Goal: Transaction & Acquisition: Purchase product/service

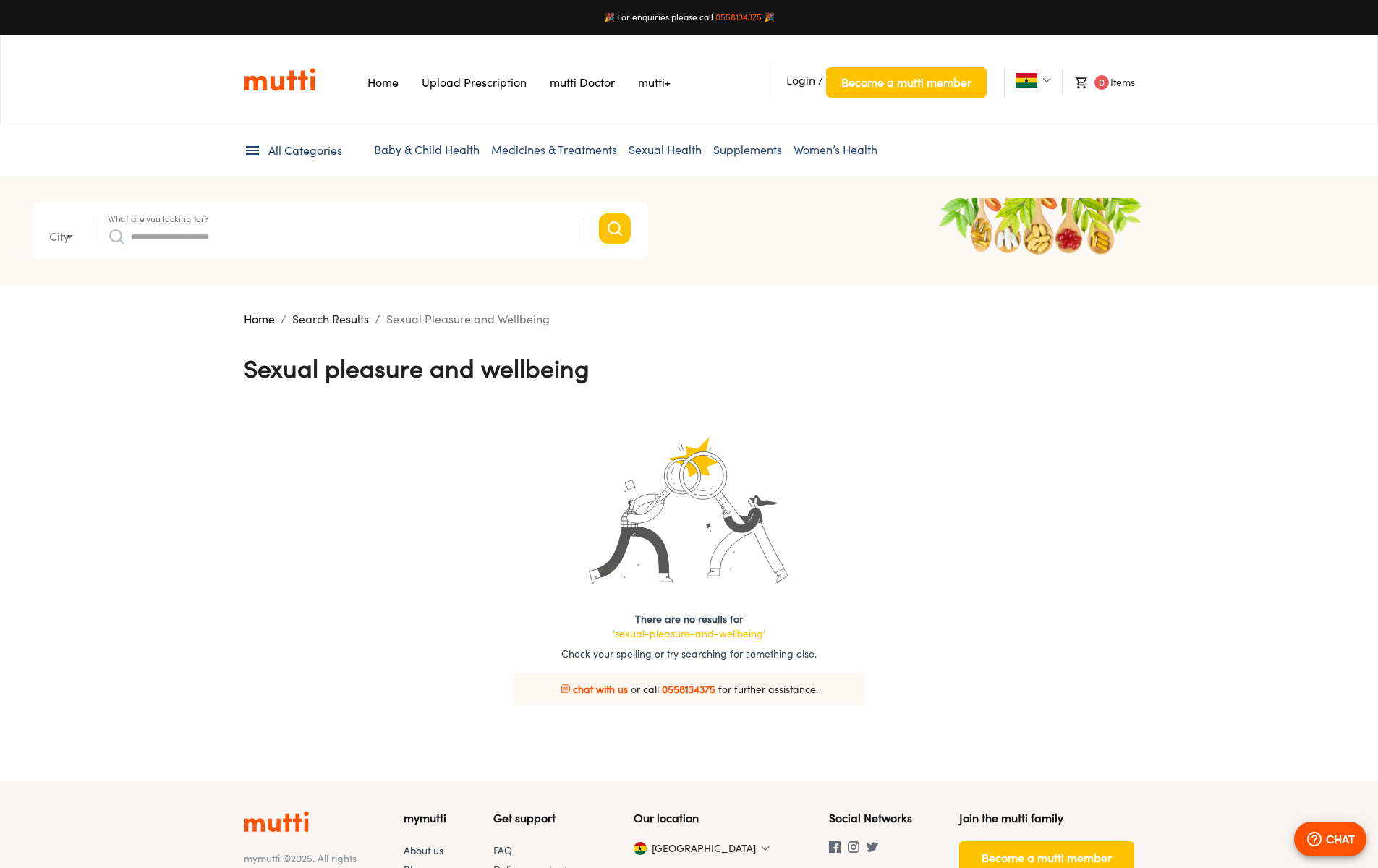
type input "*"
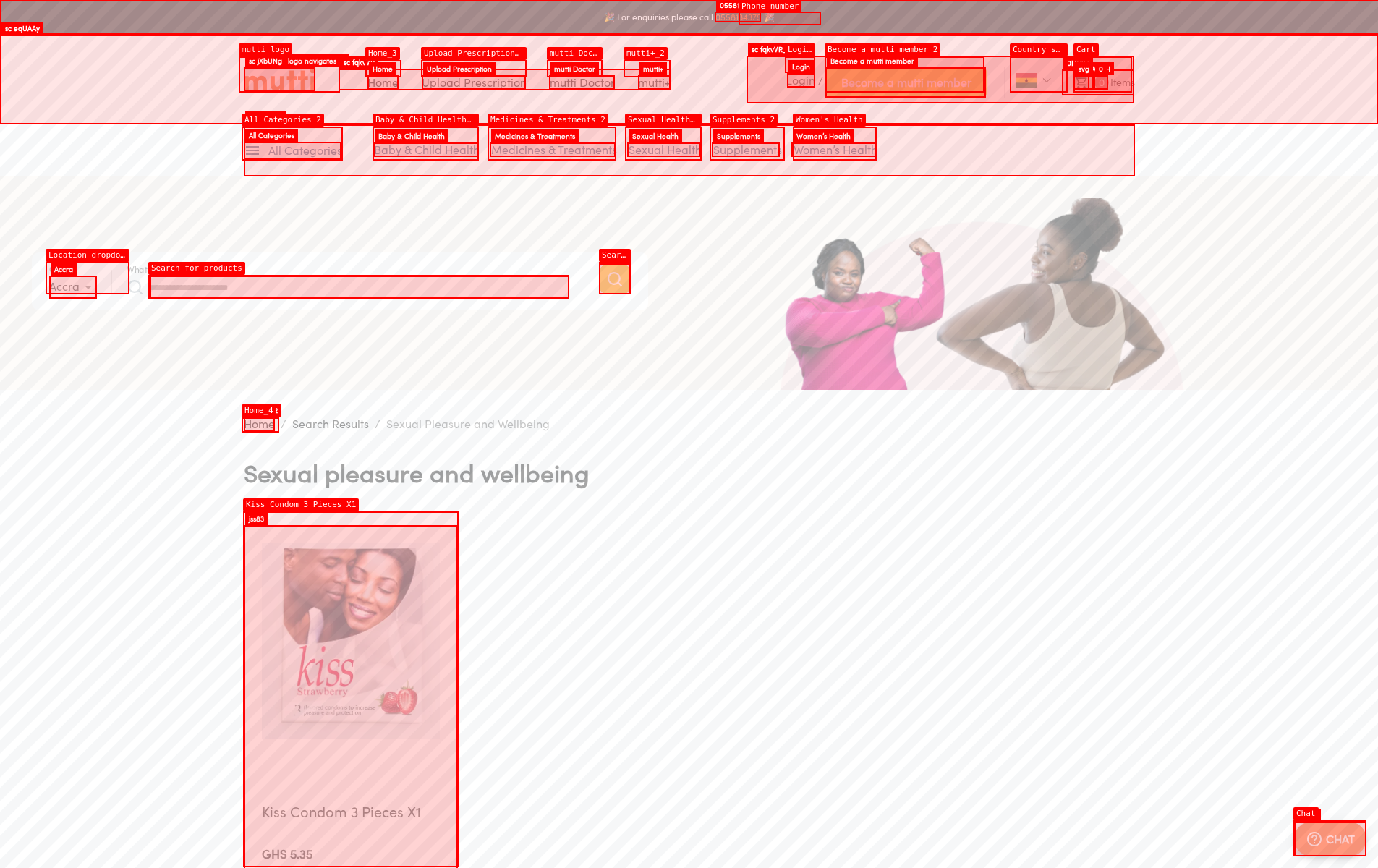
click at [350, 543] on img at bounding box center [350, 640] width 177 height 195
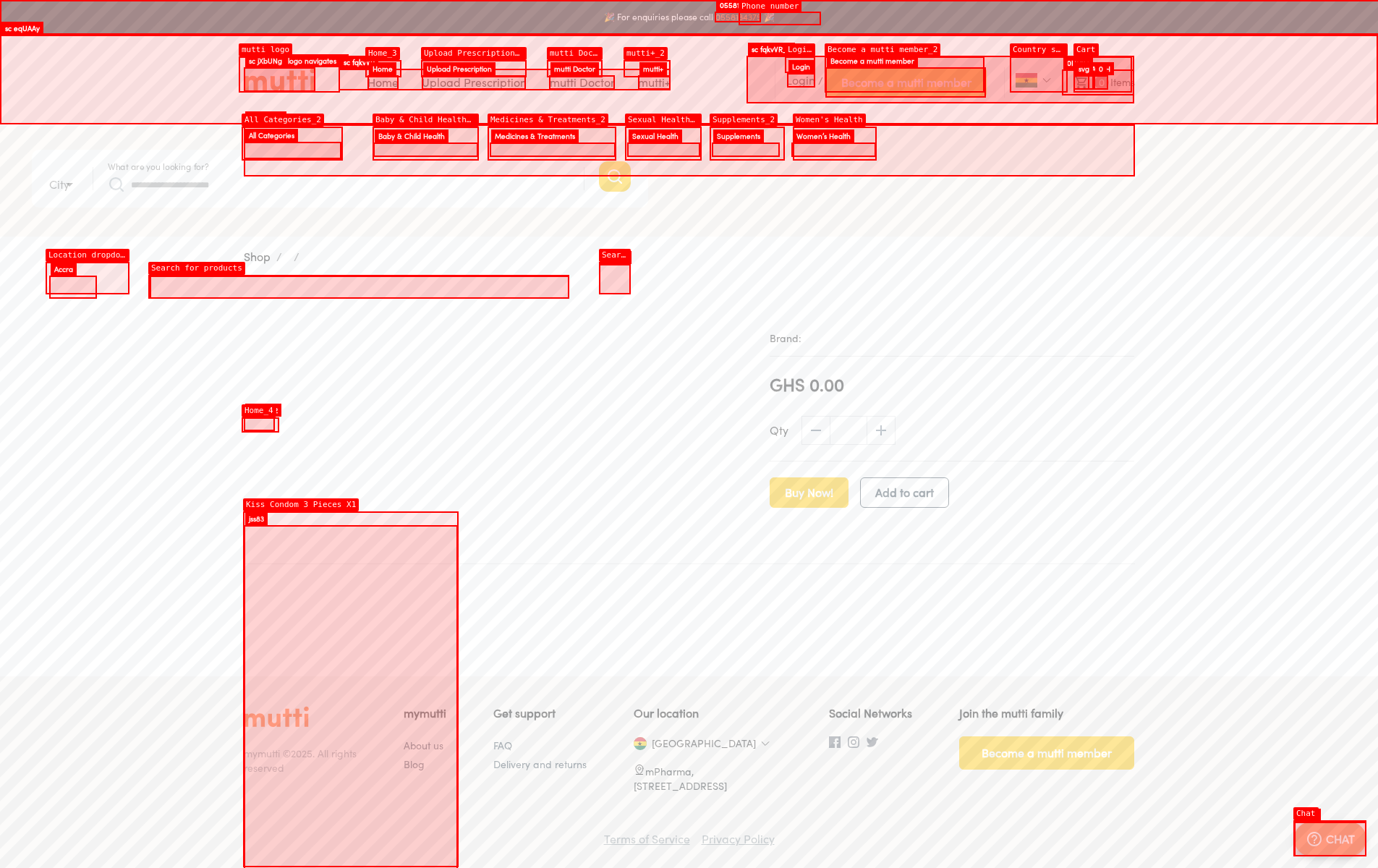
type input "*"
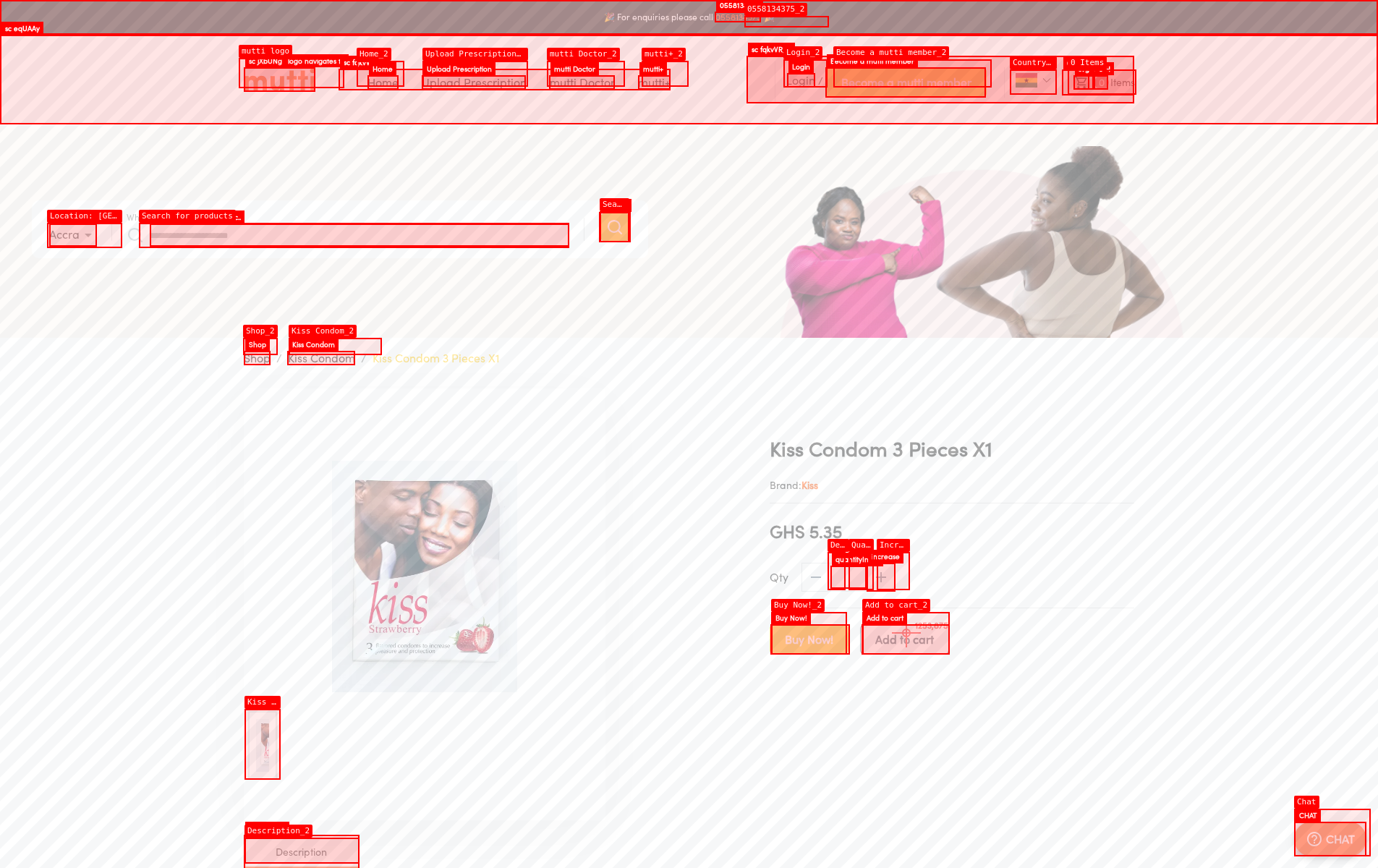
click at [906, 633] on span "Add to cart" at bounding box center [904, 638] width 59 height 20
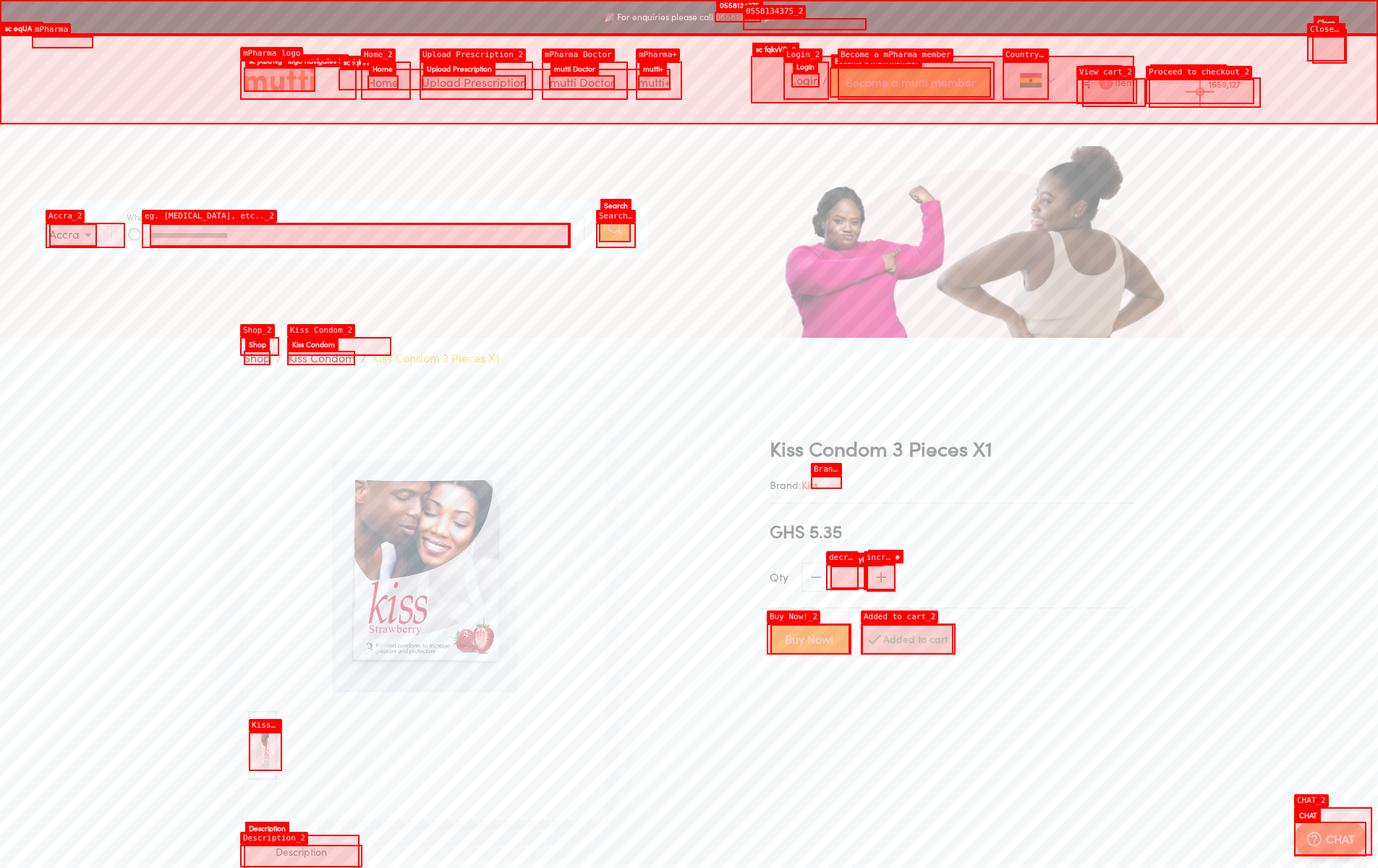
click at [1200, 92] on nav "Home Upload Prescription Keep My Price mutti Doctor [PERSON_NAME] Login / Becom…" at bounding box center [689, 80] width 1378 height 89
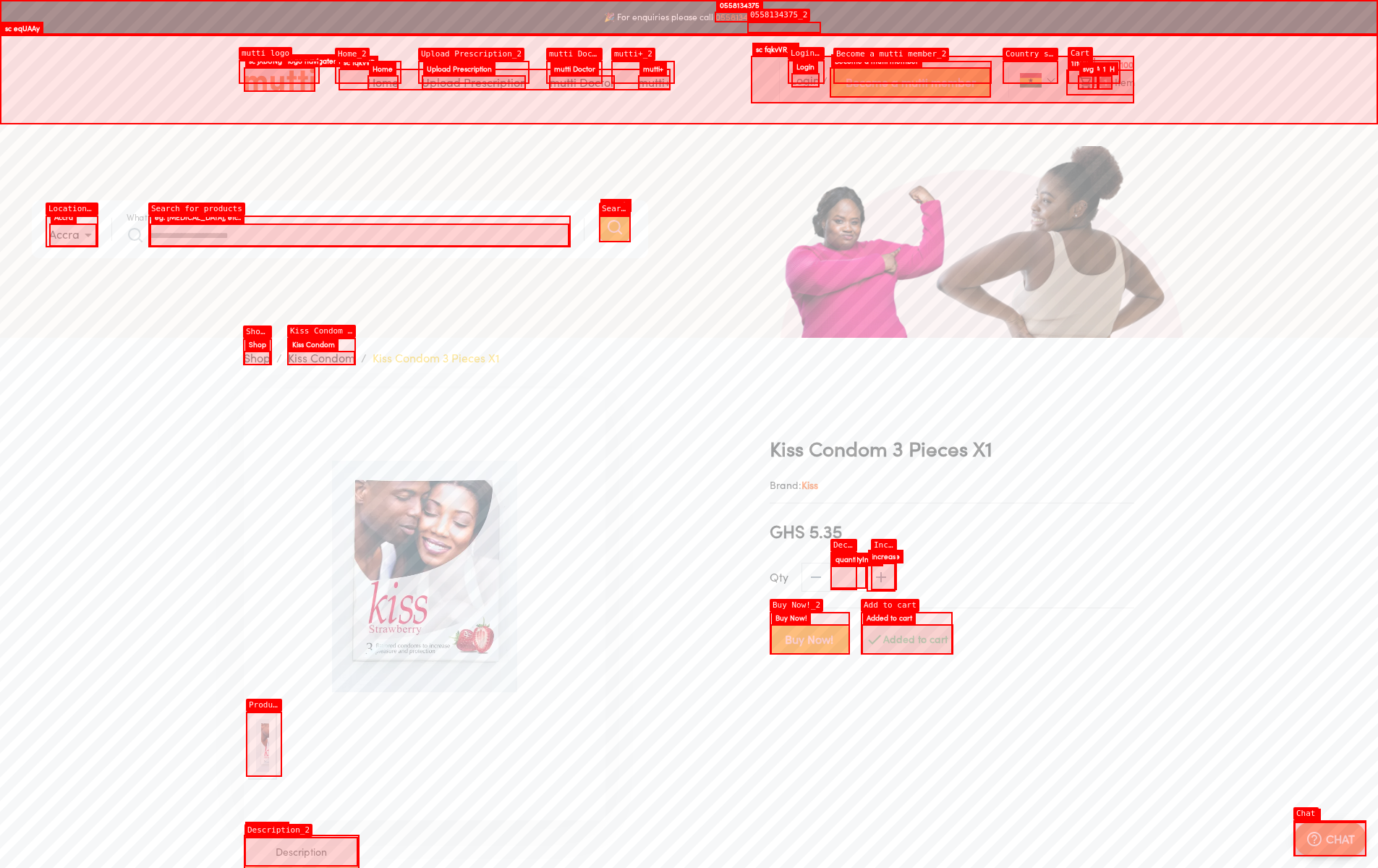
click at [1094, 72] on li "1 Item" at bounding box center [1100, 82] width 68 height 26
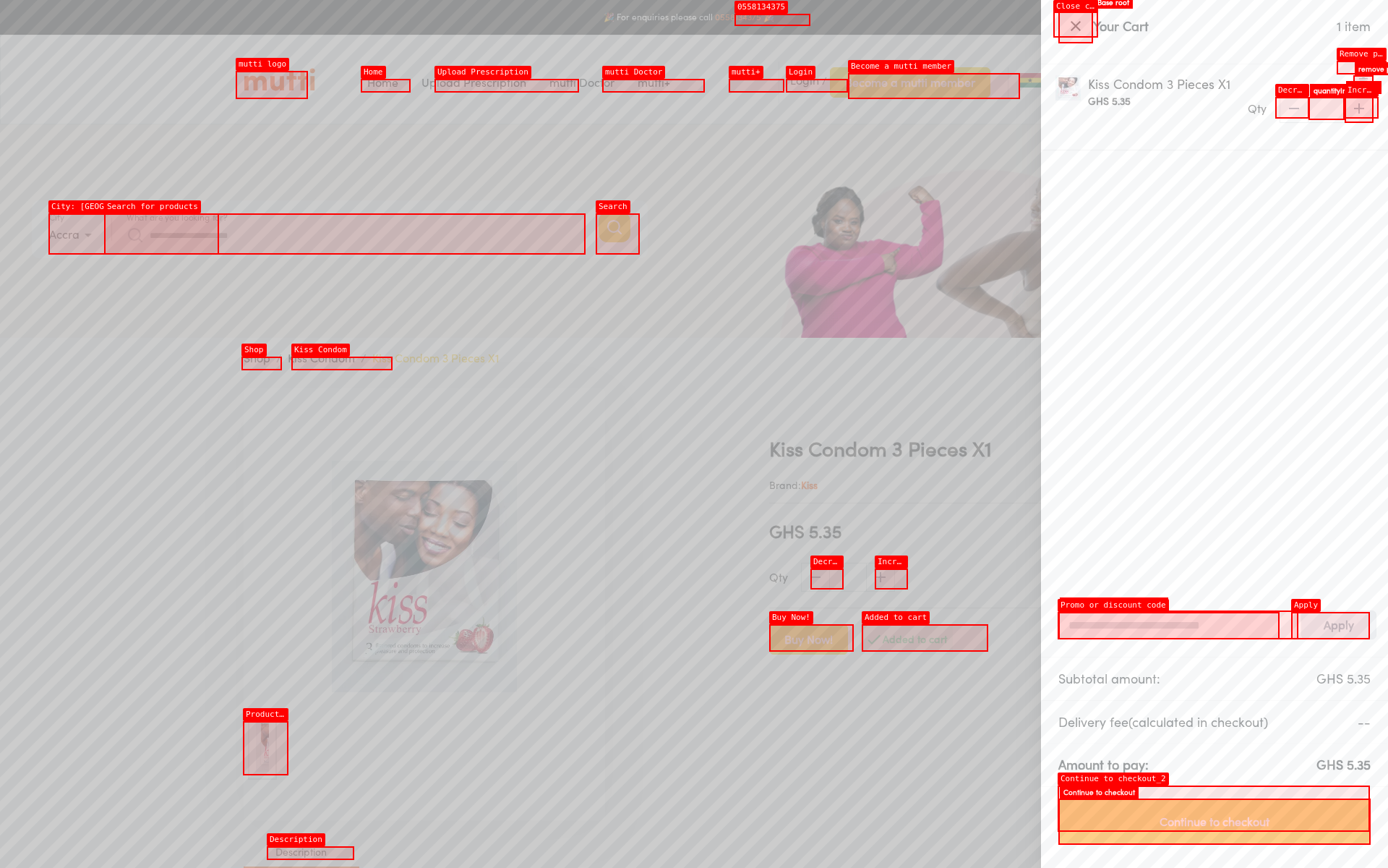
click at [1214, 822] on span "Continue to checkout" at bounding box center [1214, 821] width 282 height 20
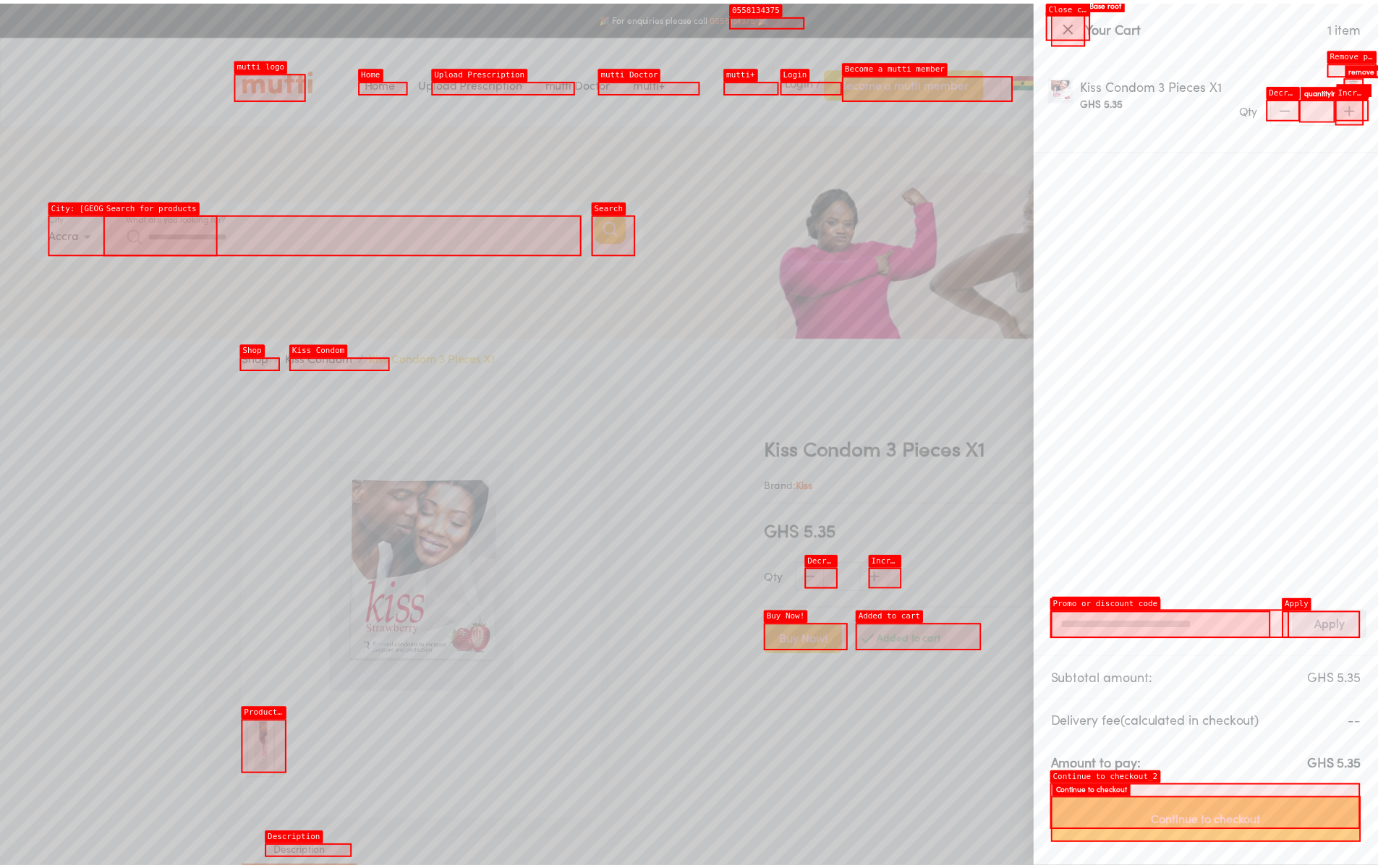
scroll to position [834, 0]
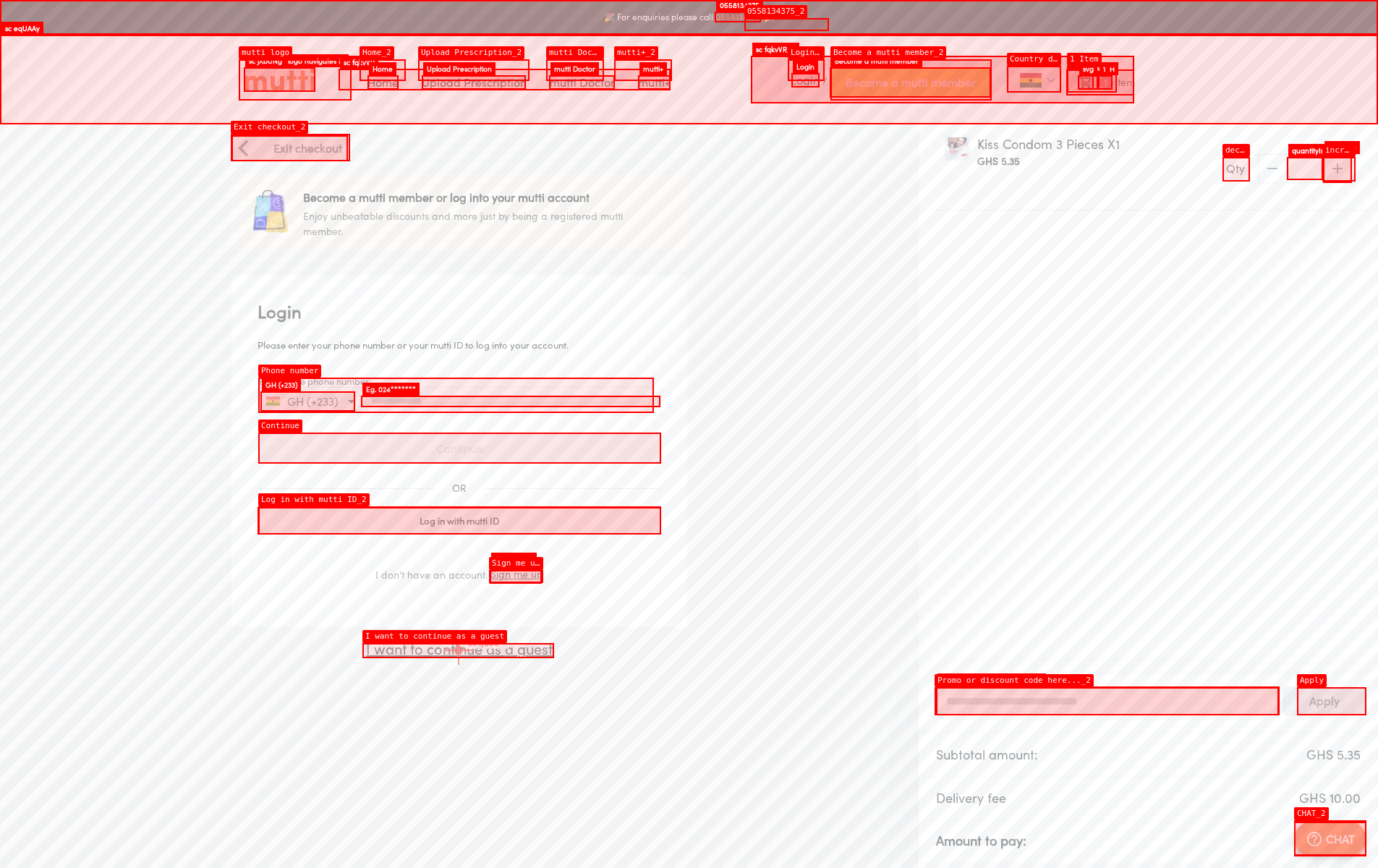
click at [458, 650] on p "I want to continue as a guest" at bounding box center [459, 649] width 456 height 22
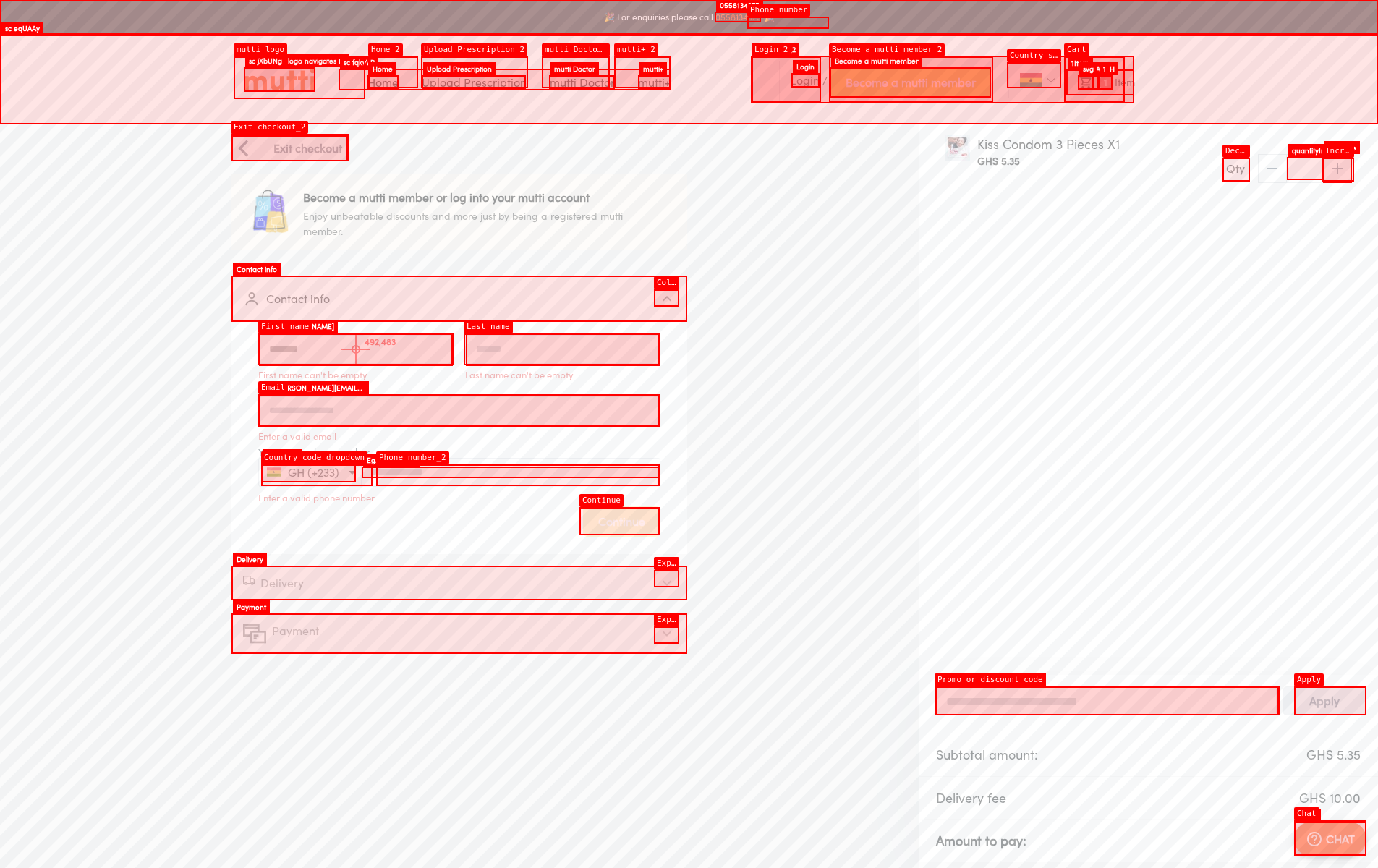
click at [356, 349] on input "First name" at bounding box center [356, 349] width 194 height 32
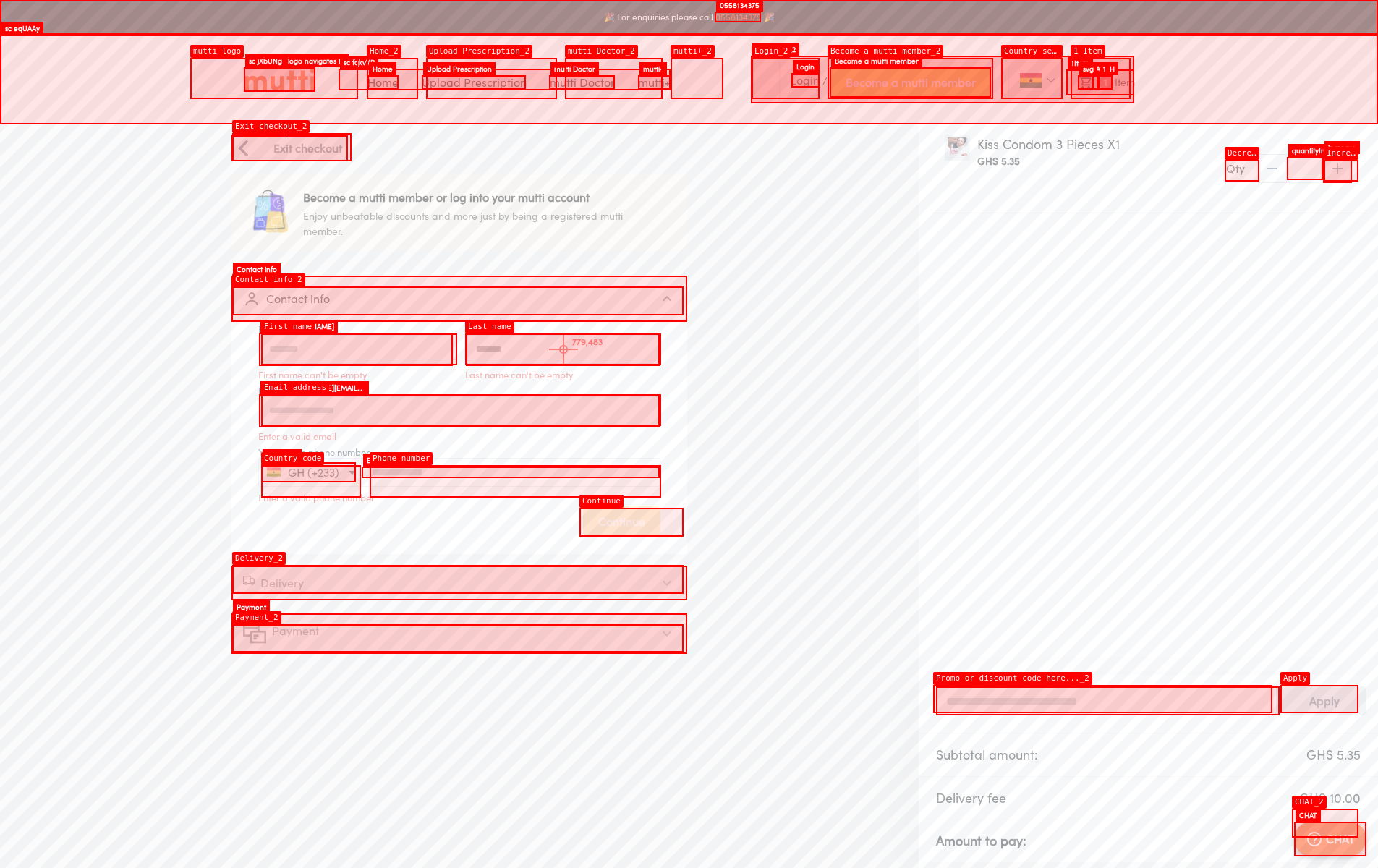
click at [564, 349] on input "Last name" at bounding box center [563, 349] width 194 height 32
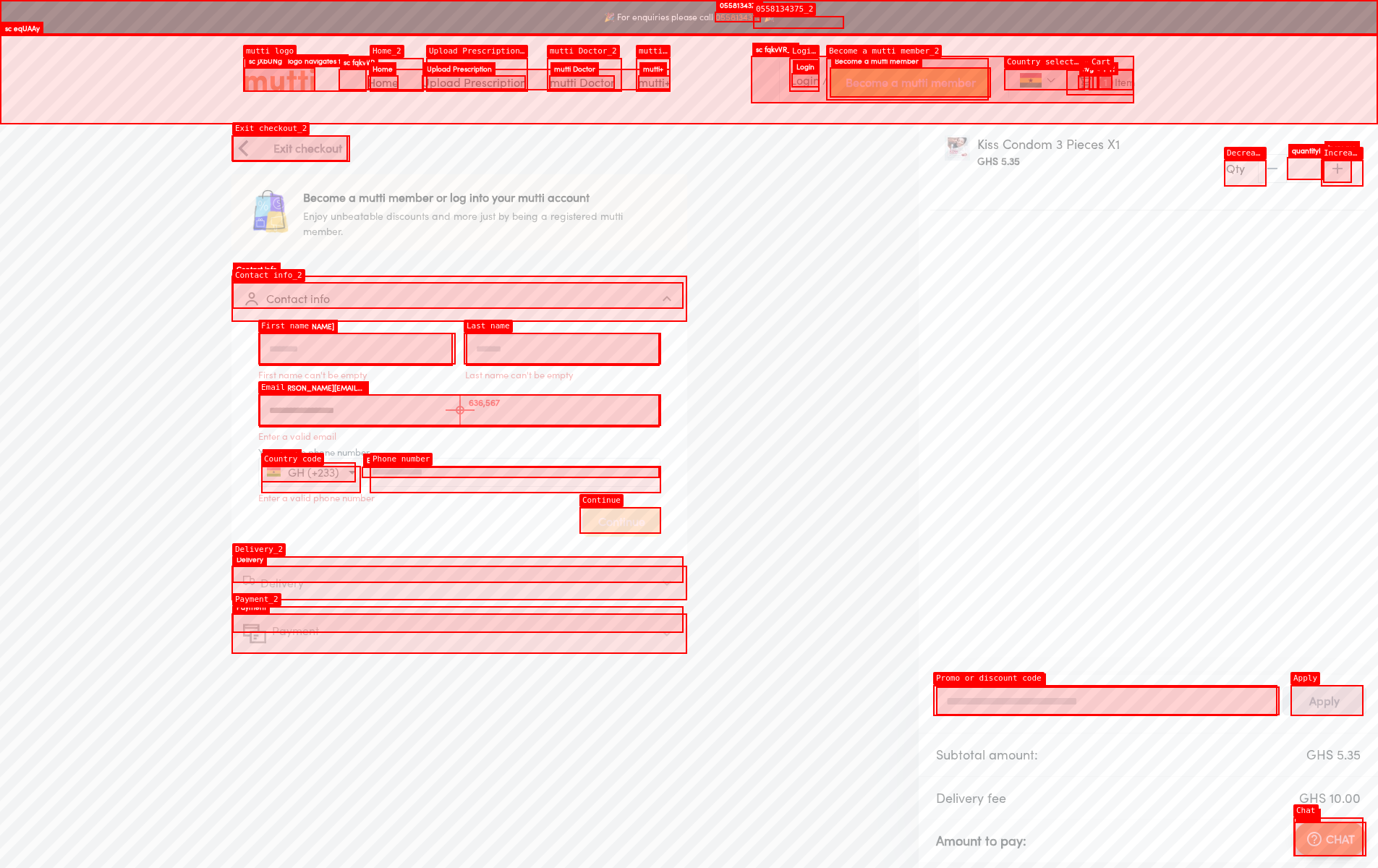
click at [460, 410] on input "Email address" at bounding box center [459, 410] width 400 height 32
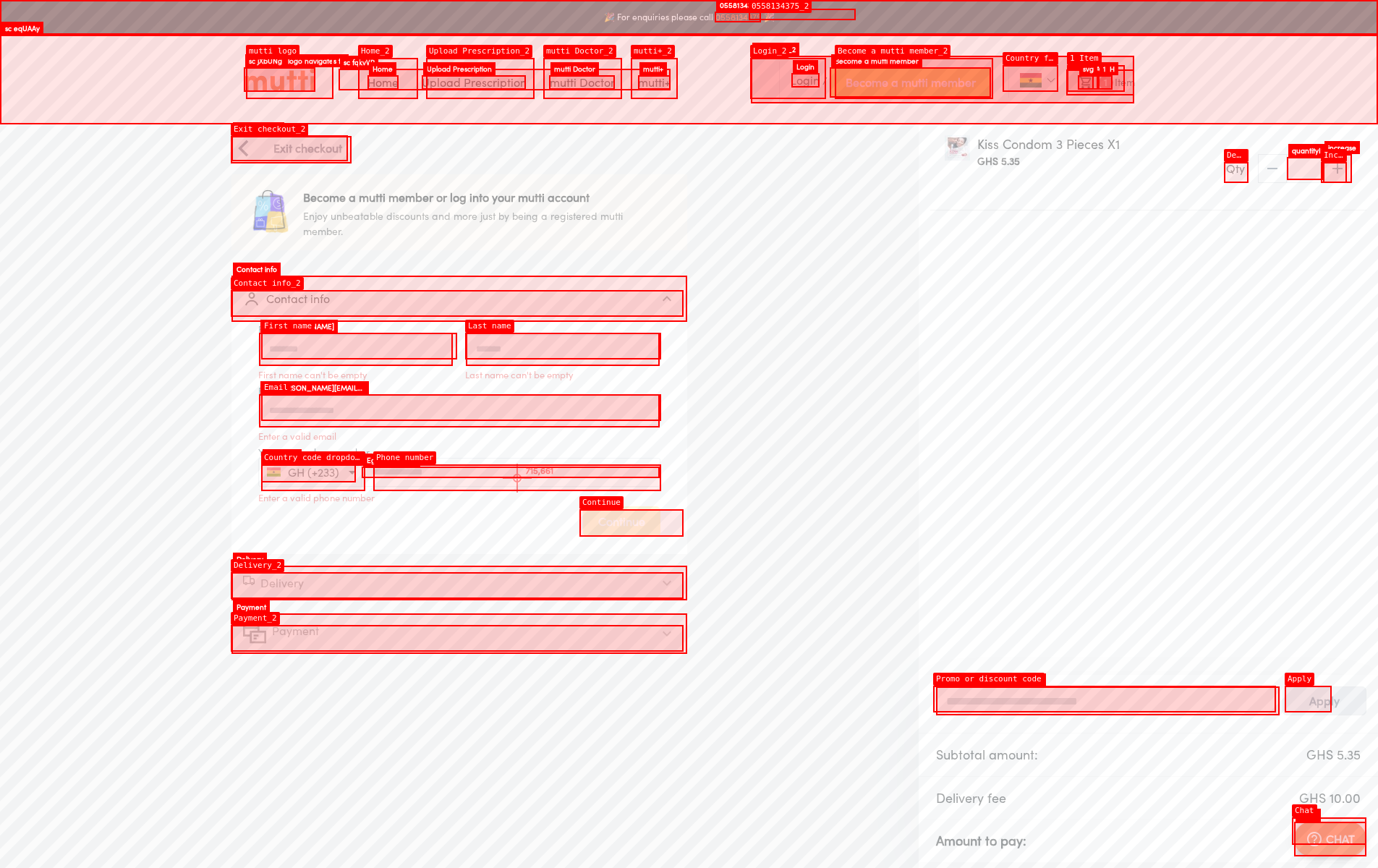
click at [517, 478] on div "GH (+233)" at bounding box center [459, 471] width 402 height 28
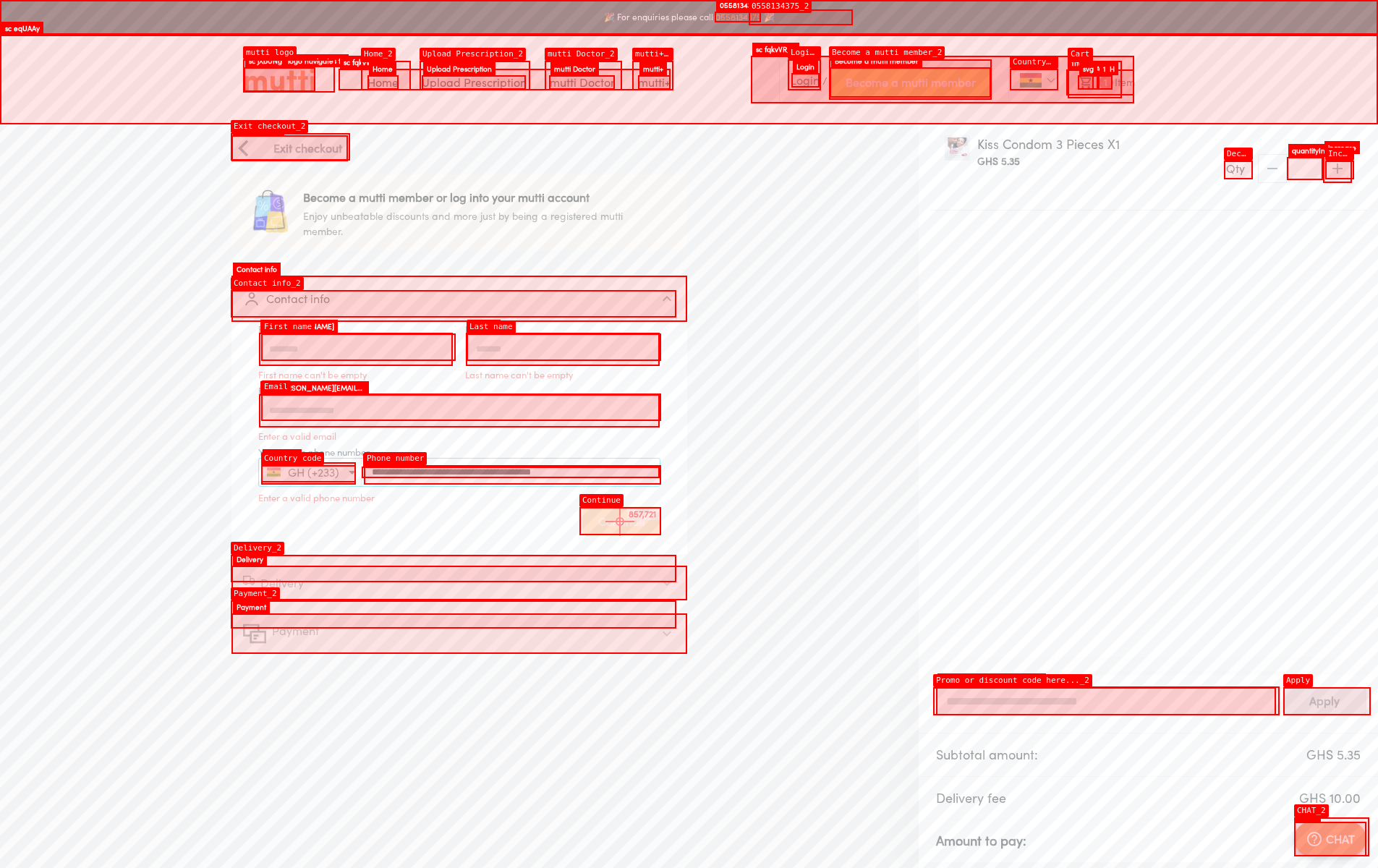
type input "**********"
click at [620, 521] on div "Continue" at bounding box center [622, 521] width 78 height 30
